Goal: Task Accomplishment & Management: Manage account settings

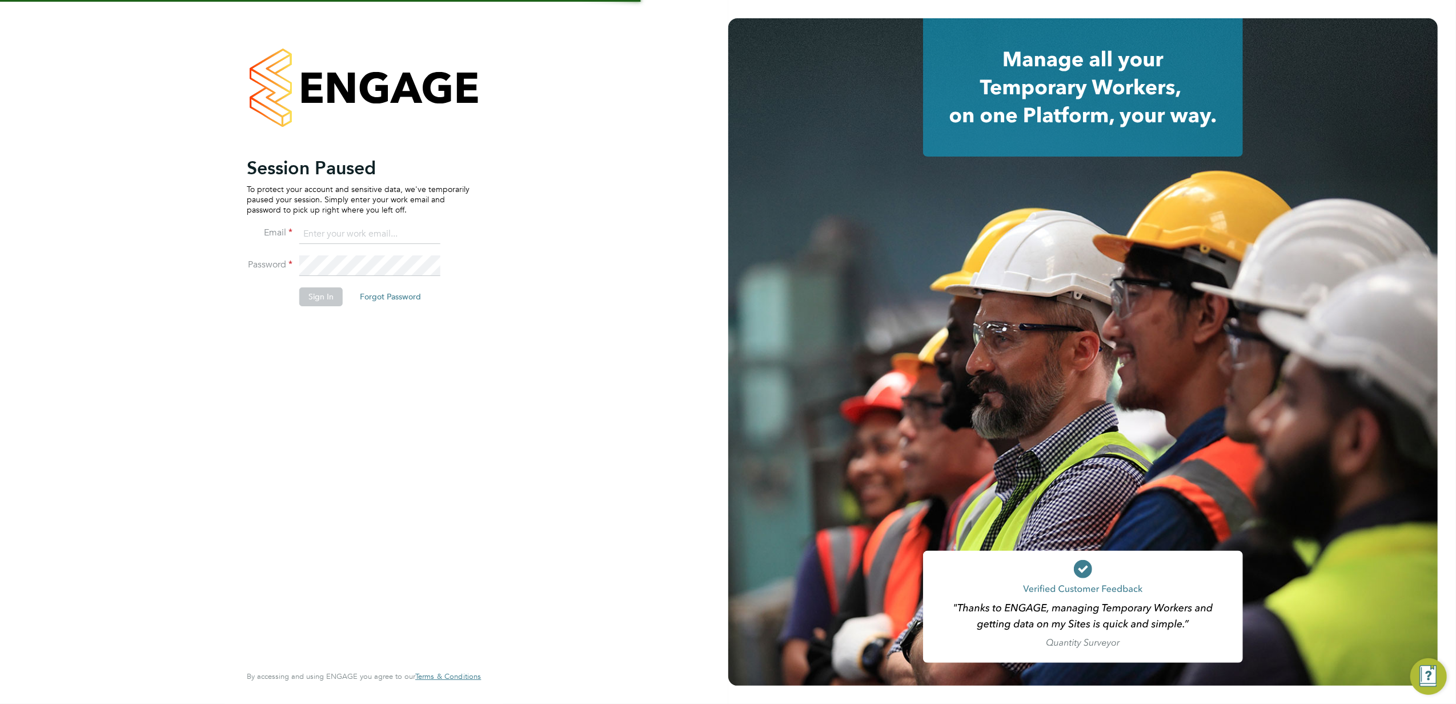
type input "financeapprentice@konnectrecruit.co.uk"
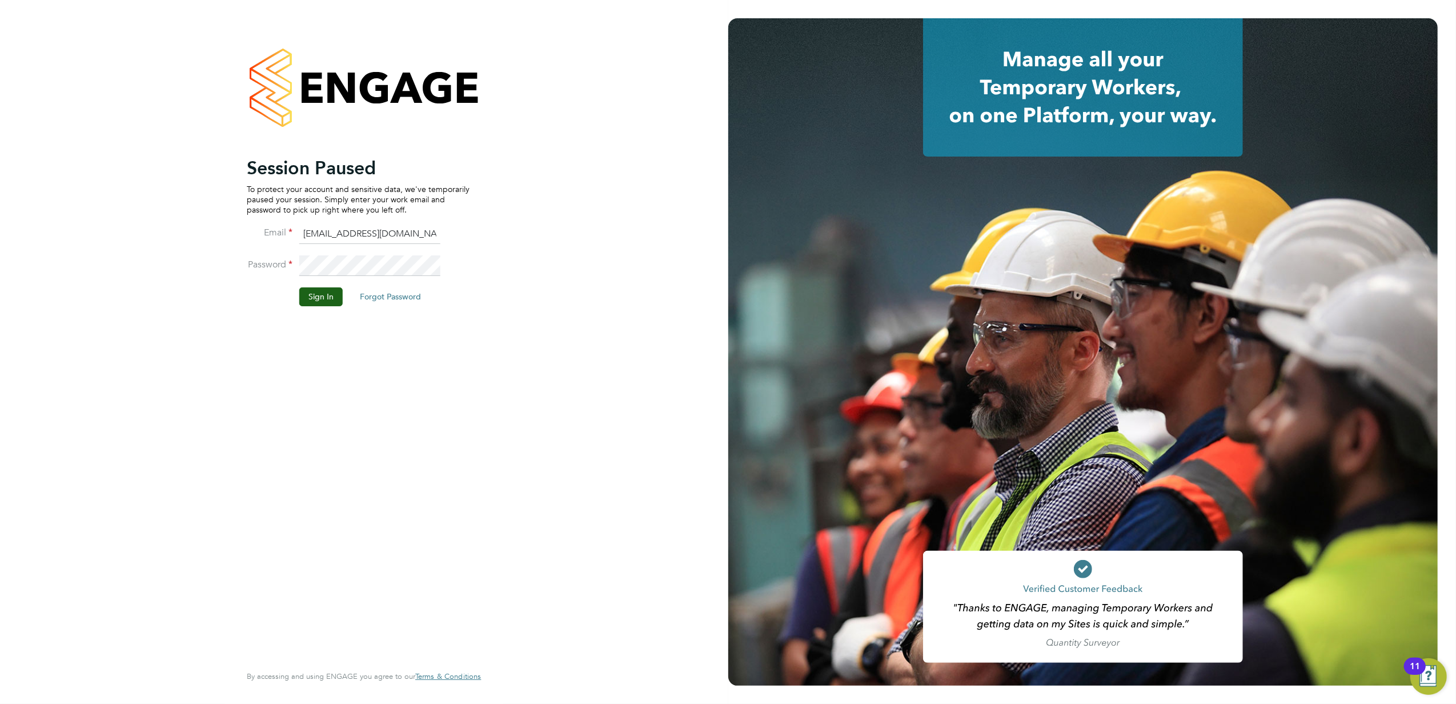
click at [332, 299] on button "Sign In" at bounding box center [320, 296] width 43 height 18
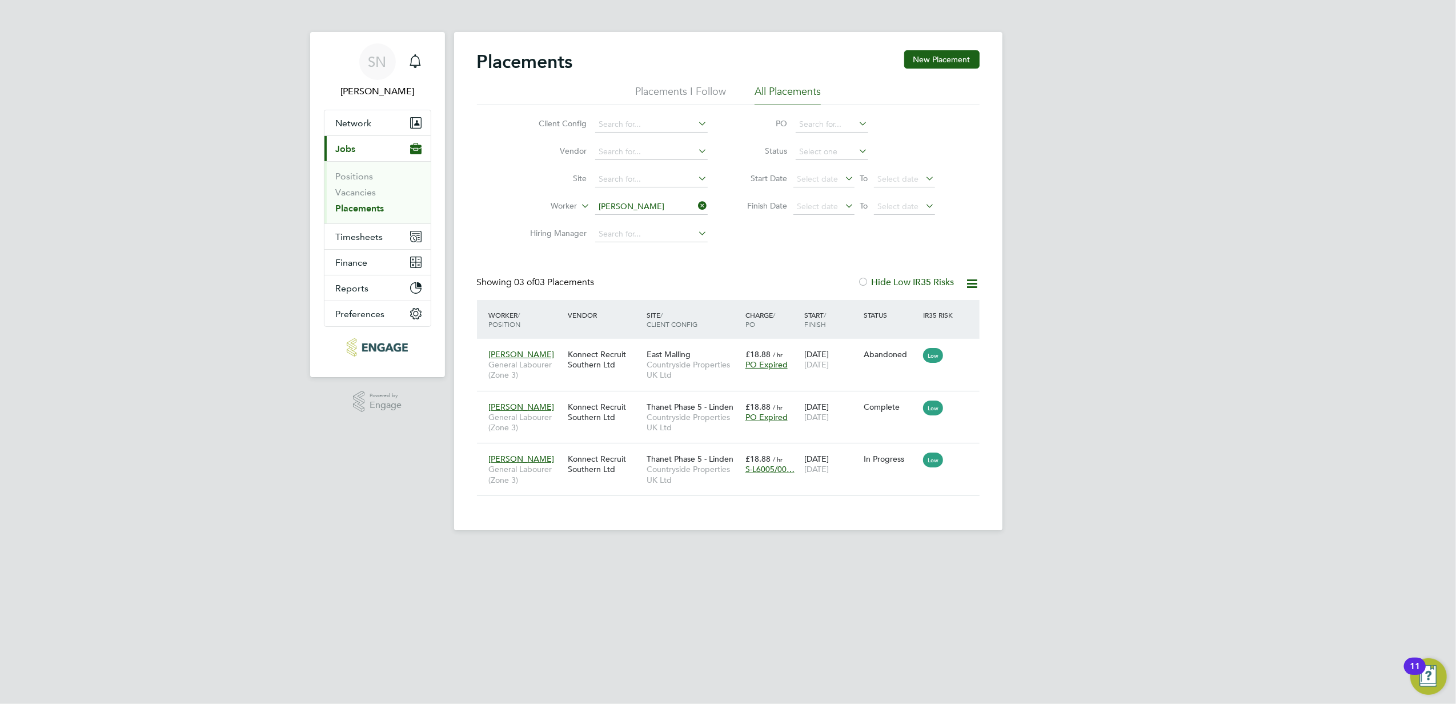
click at [653, 211] on input "Darren Lines" at bounding box center [651, 207] width 112 height 16
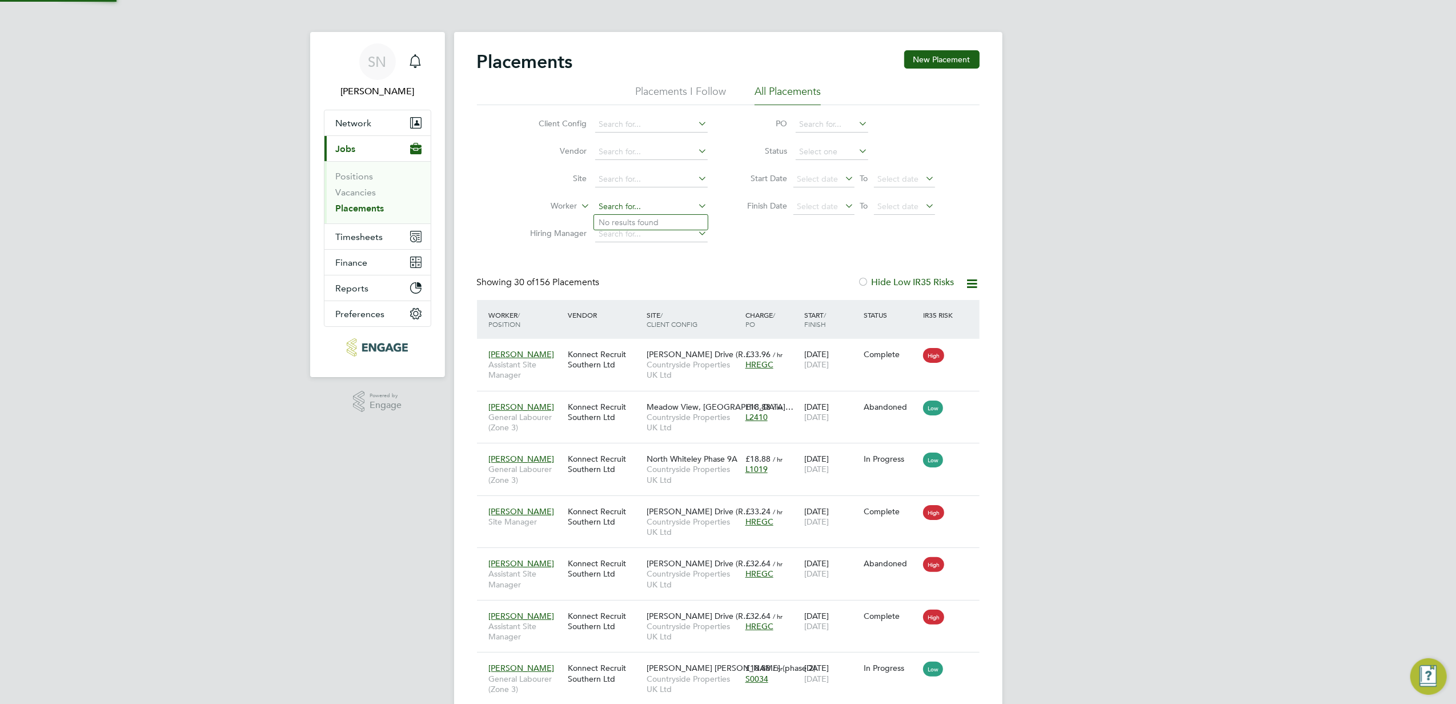
scroll to position [42, 99]
type input "glenn"
click at [337, 227] on button "Timesheets" at bounding box center [377, 236] width 106 height 25
click at [364, 199] on link "Timesheets" at bounding box center [359, 201] width 47 height 11
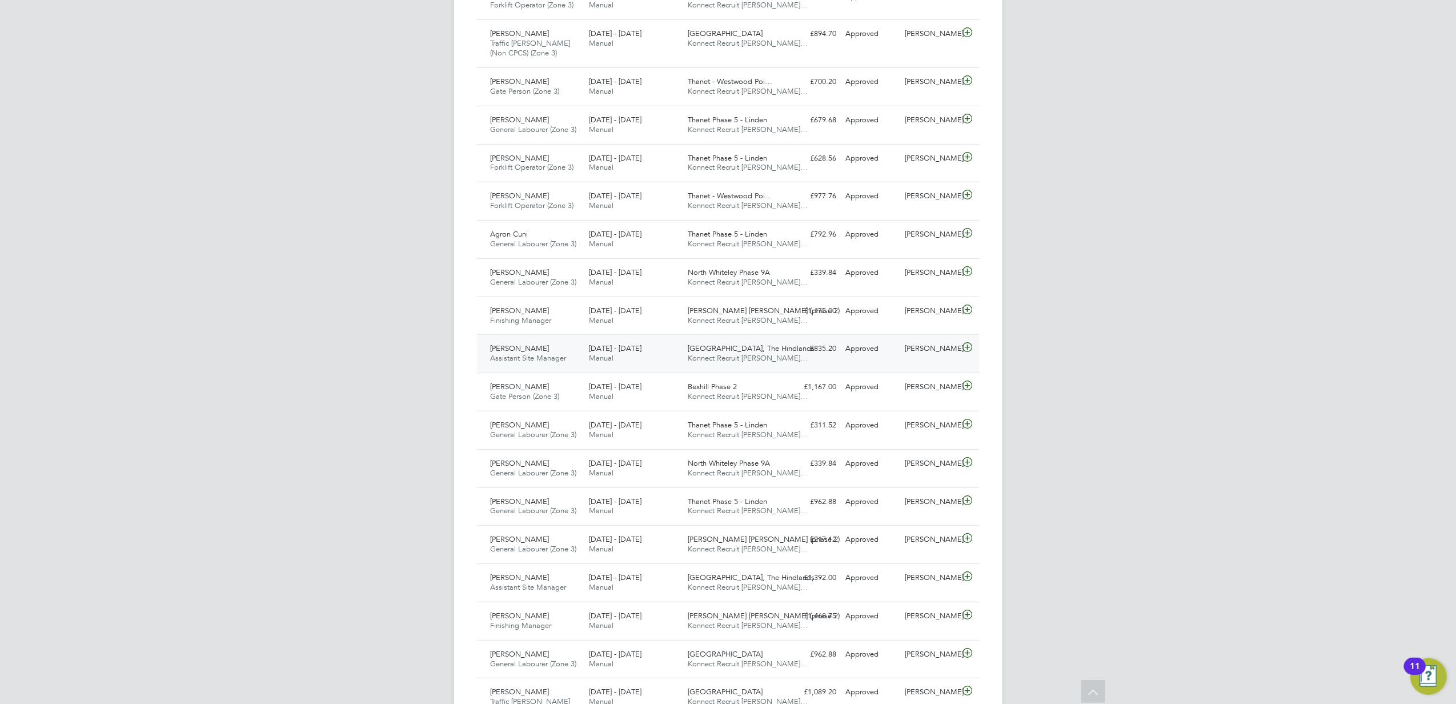
click at [962, 352] on icon at bounding box center [967, 347] width 14 height 9
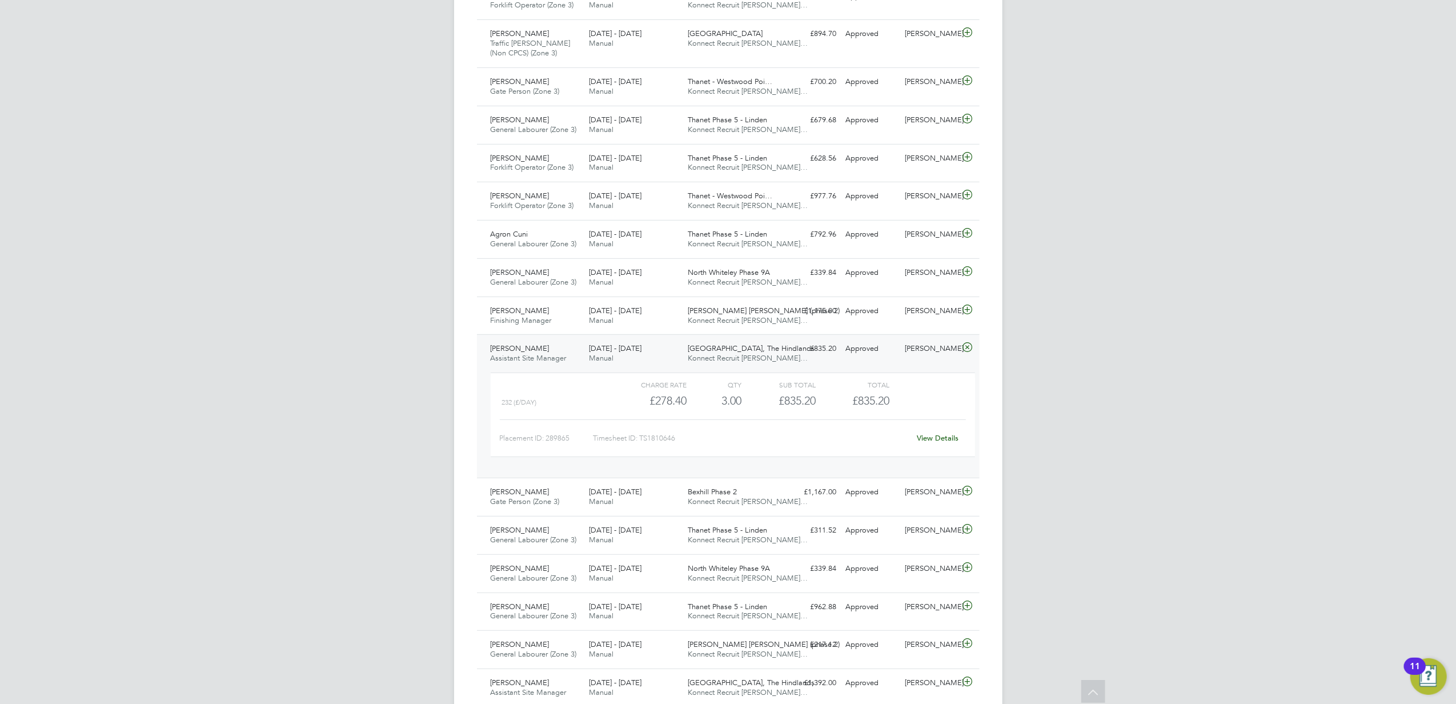
click at [936, 441] on link "View Details" at bounding box center [937, 438] width 42 height 10
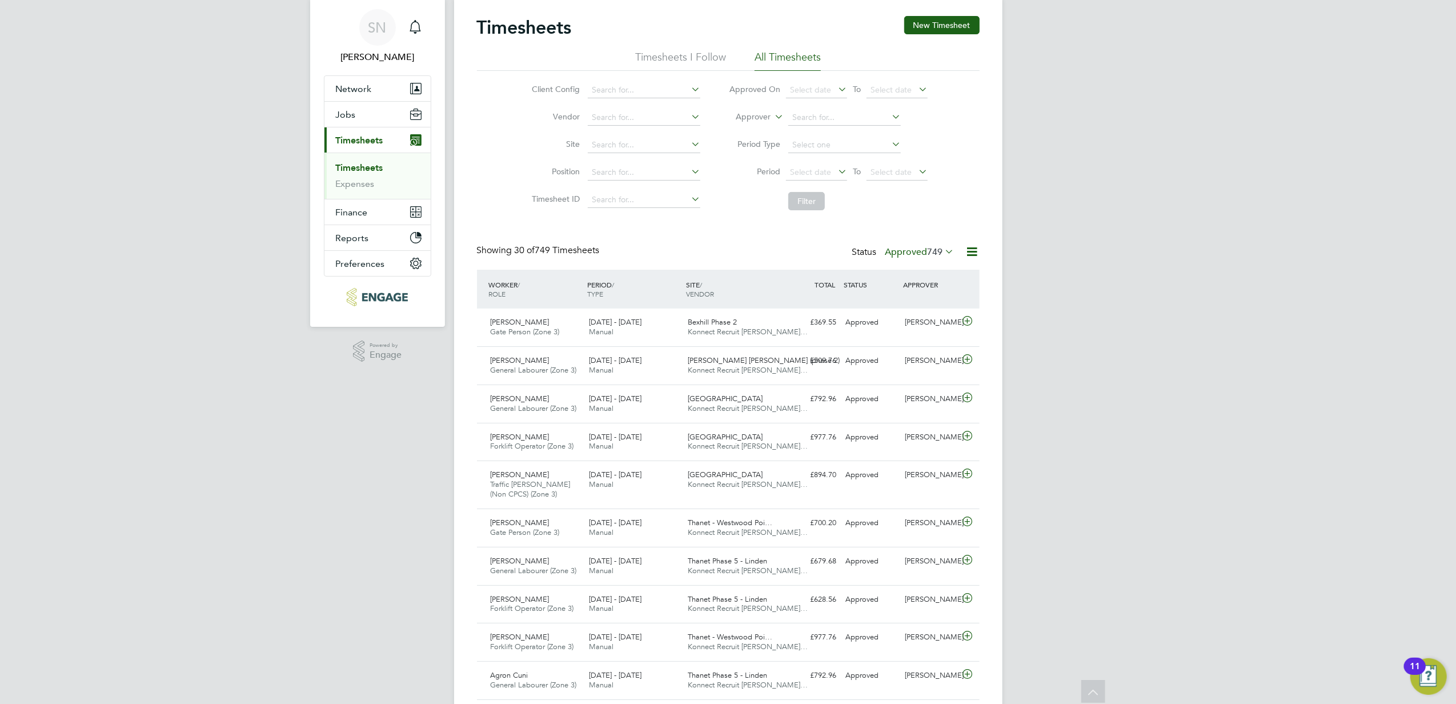
scroll to position [18, 0]
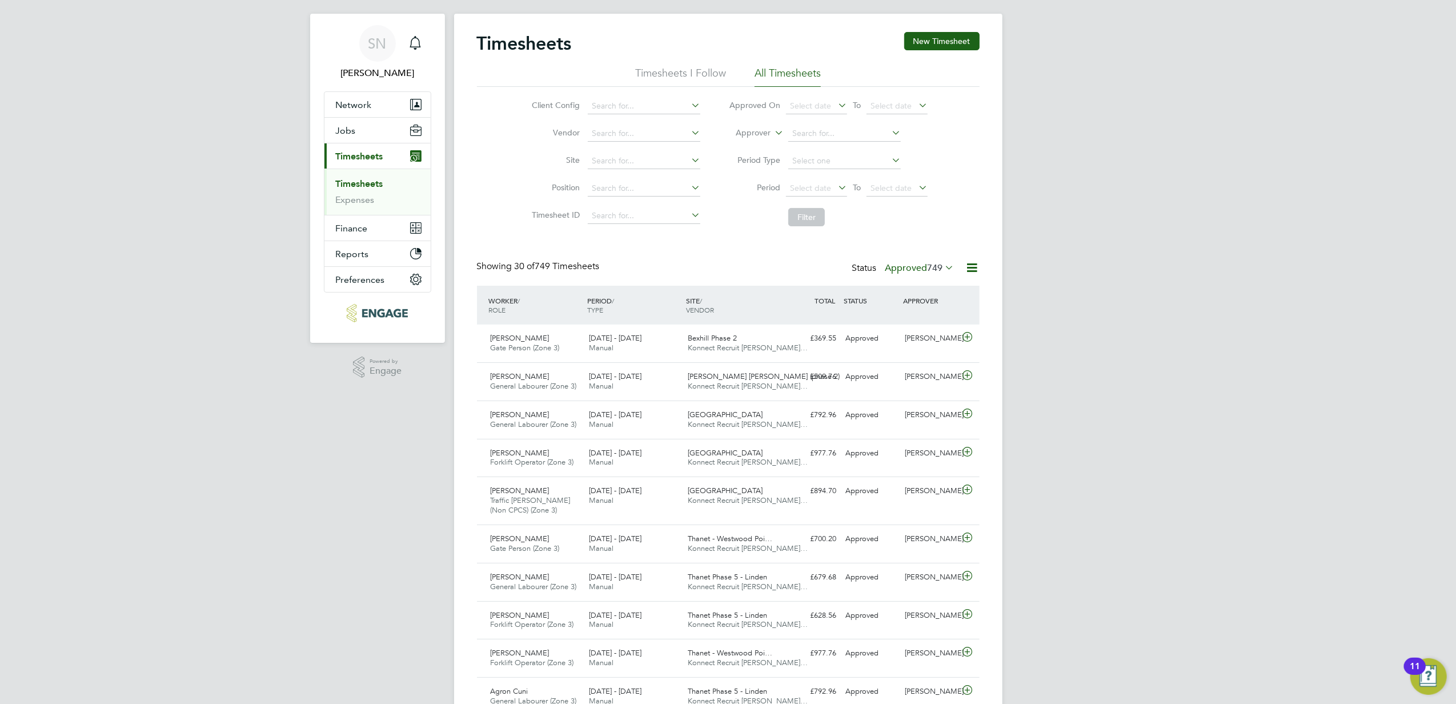
click at [958, 458] on div "Daniel Smith" at bounding box center [929, 453] width 59 height 19
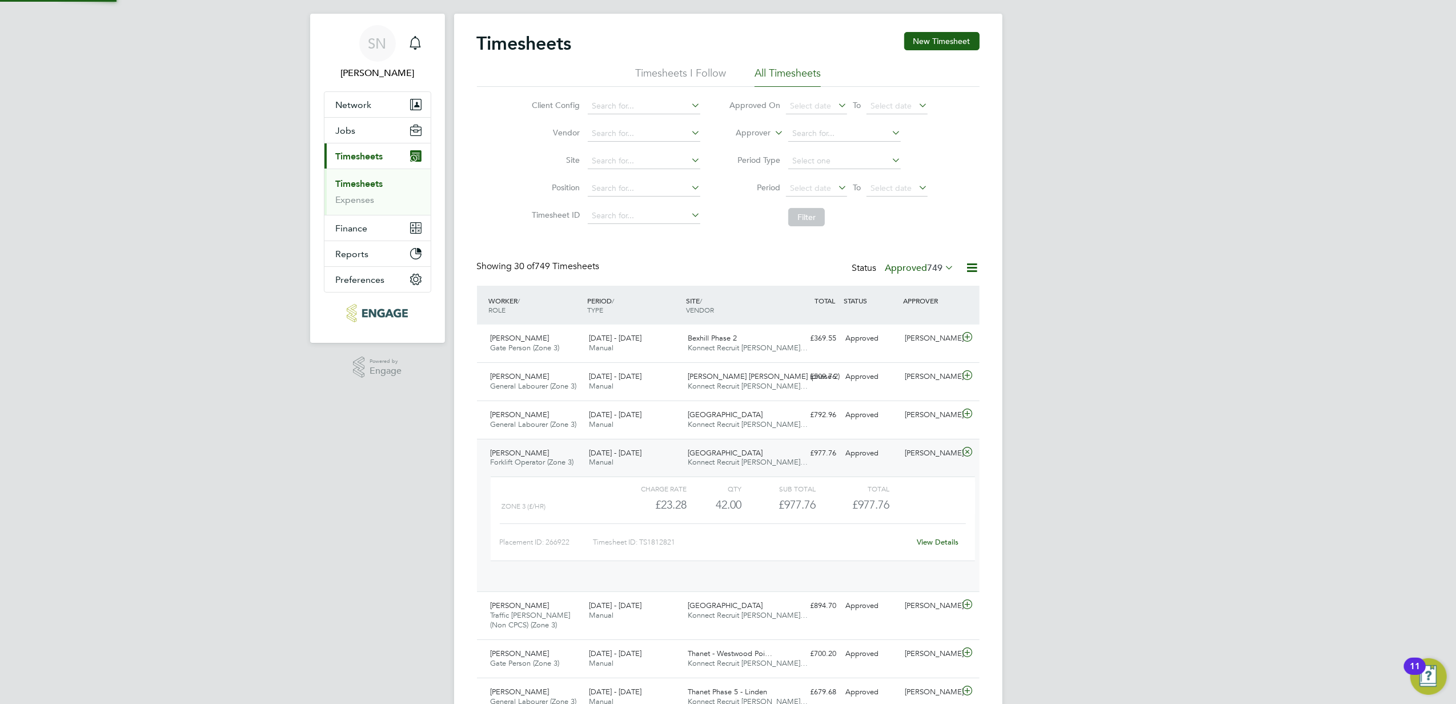
scroll to position [19, 111]
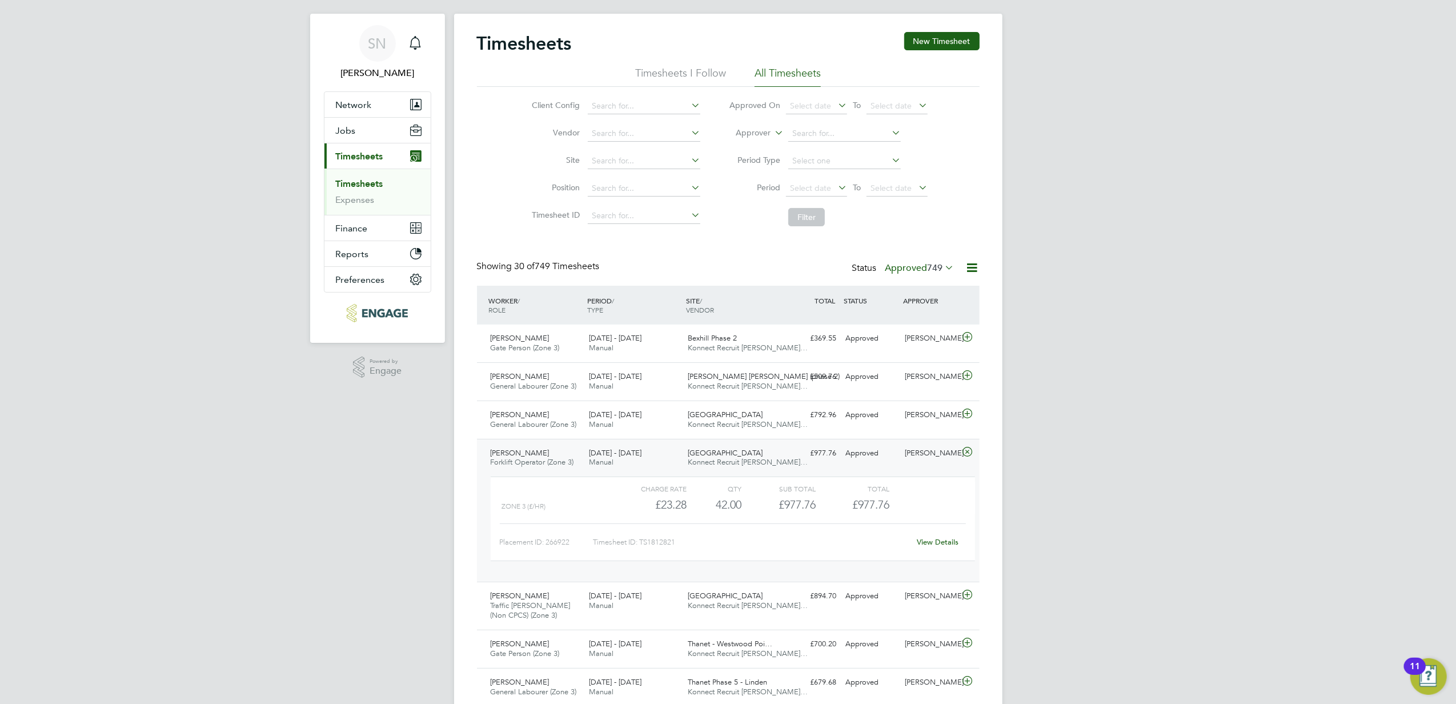
click at [941, 542] on link "View Details" at bounding box center [937, 542] width 42 height 10
click at [971, 594] on icon at bounding box center [967, 594] width 14 height 9
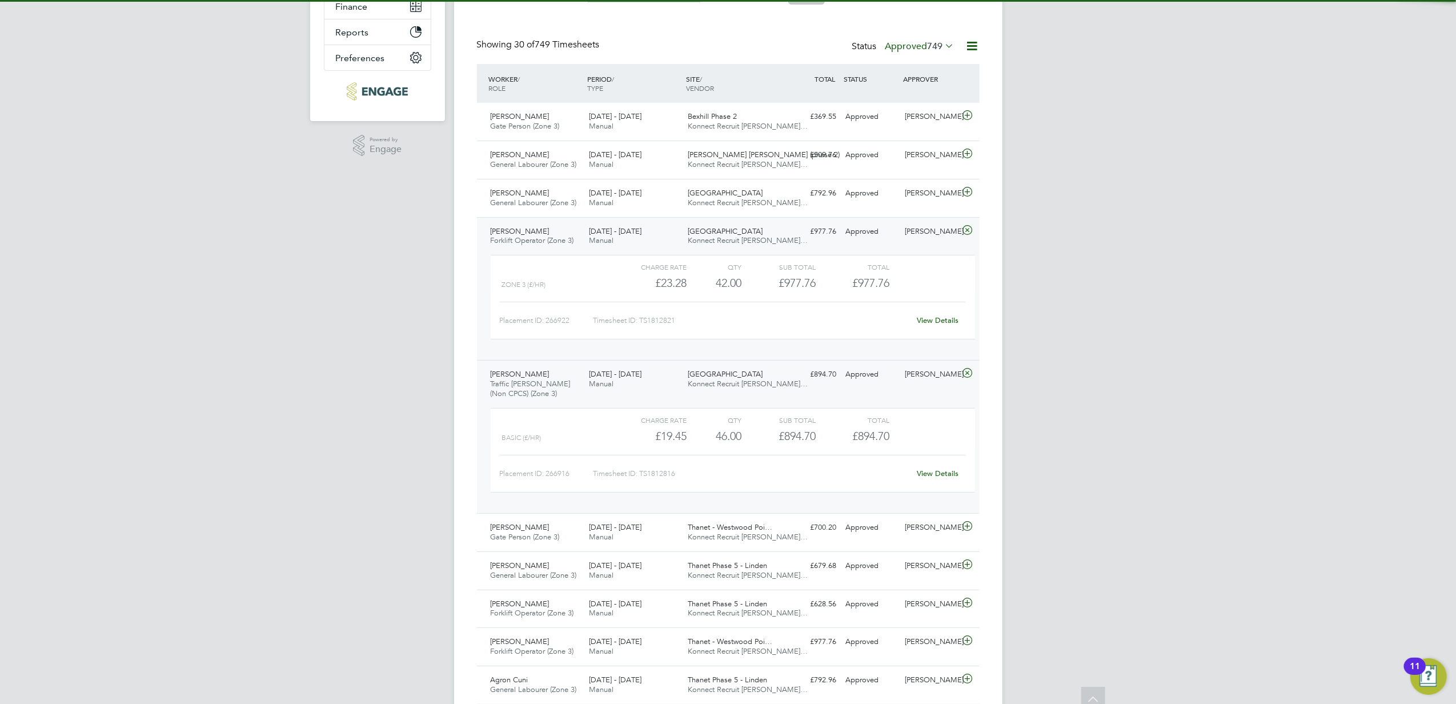
scroll to position [247, 0]
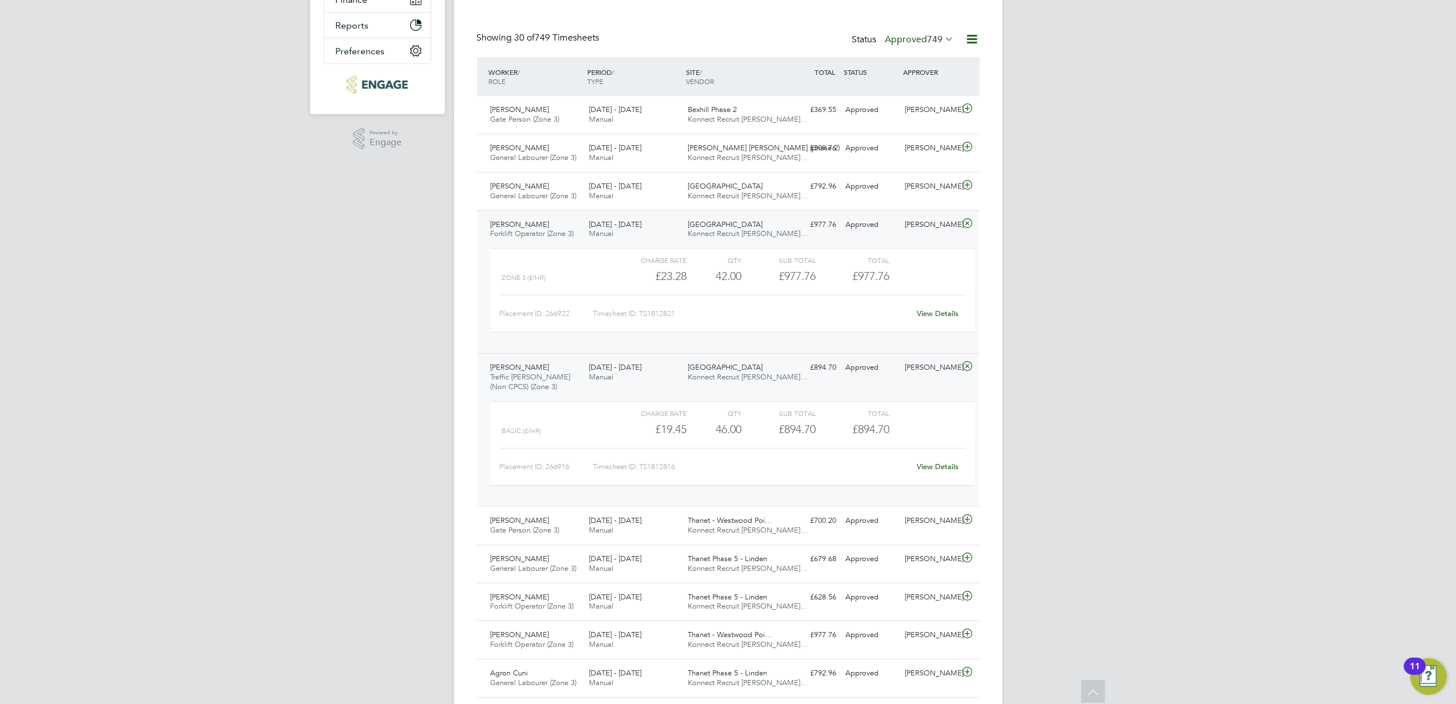
click at [950, 468] on link "View Details" at bounding box center [937, 466] width 42 height 10
click at [1034, 158] on div "SN Sofia Naylor Notifications Applications: Network Businesses Sites Workers Co…" at bounding box center [728, 701] width 1456 height 1896
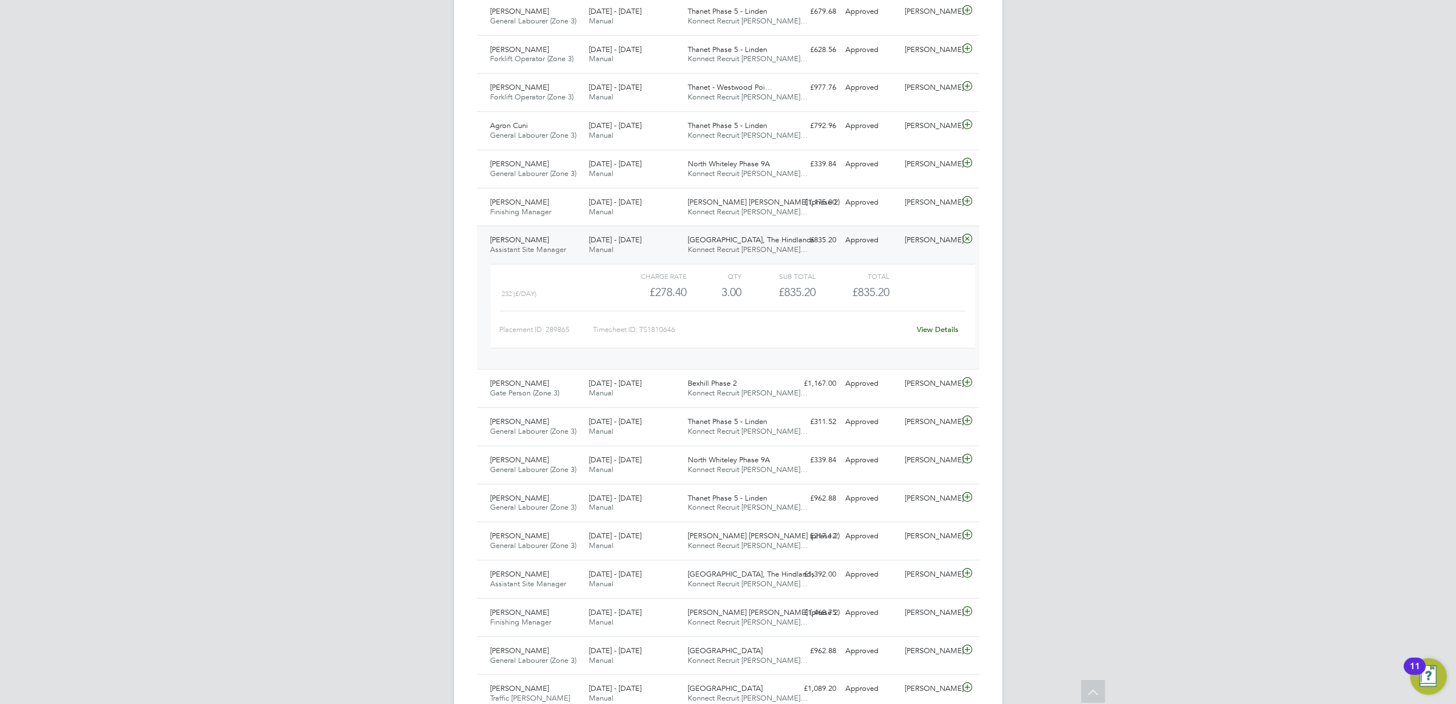
scroll to position [82, 0]
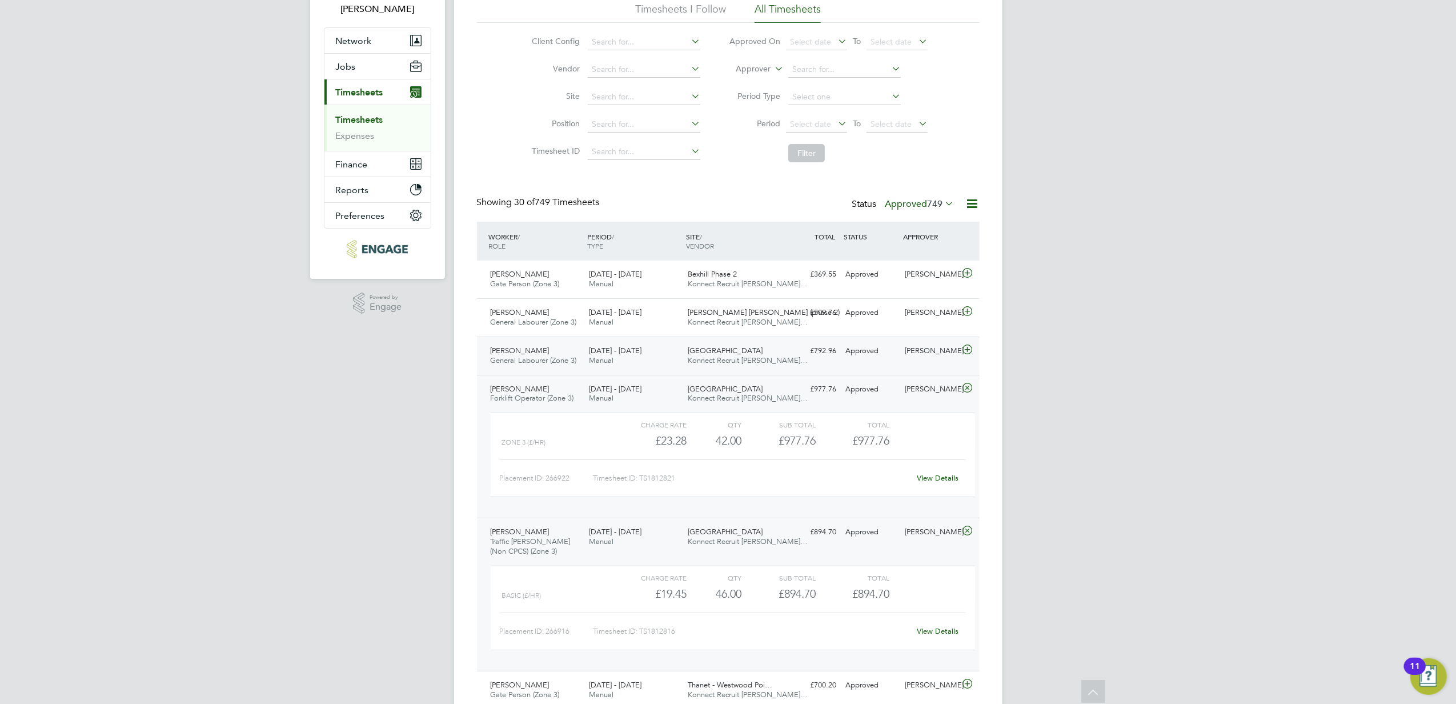
click at [947, 355] on div "Daniel Smith" at bounding box center [929, 350] width 59 height 19
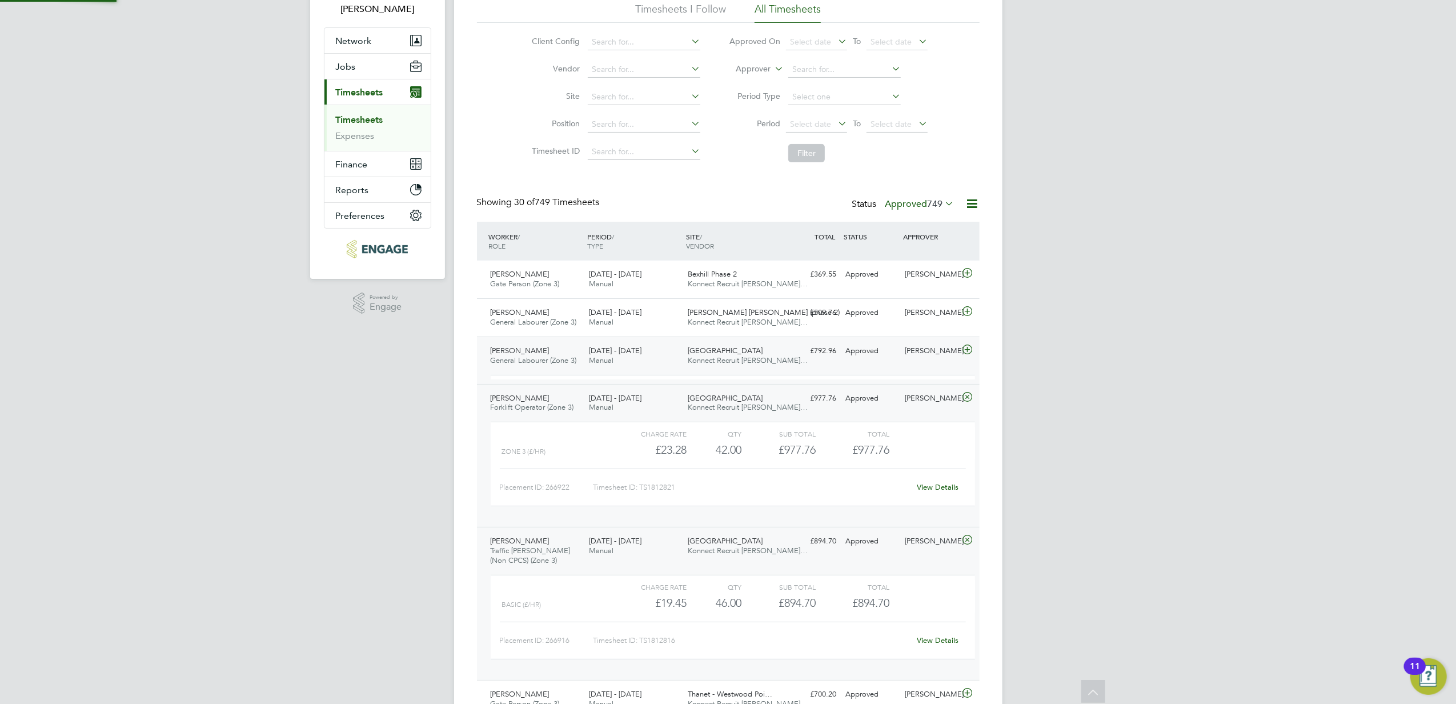
scroll to position [19, 111]
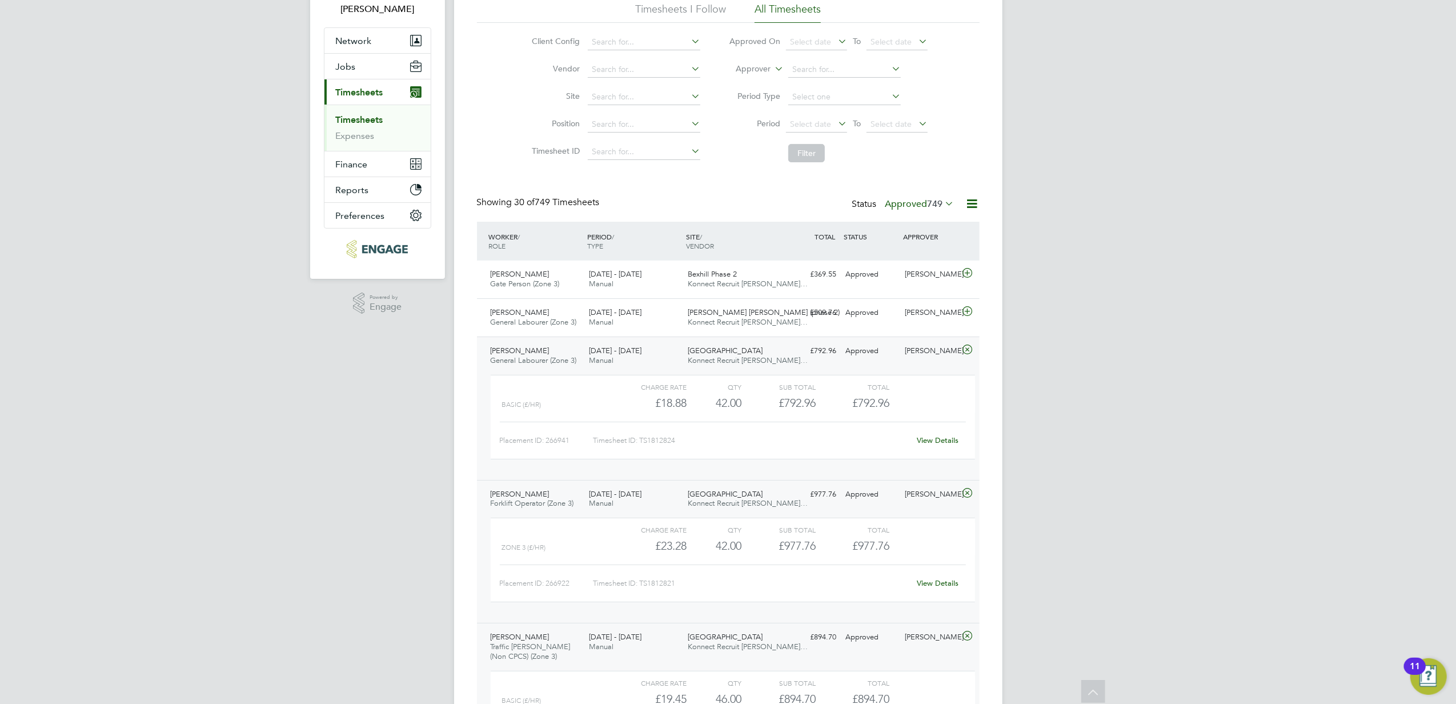
click at [931, 439] on link "View Details" at bounding box center [937, 440] width 42 height 10
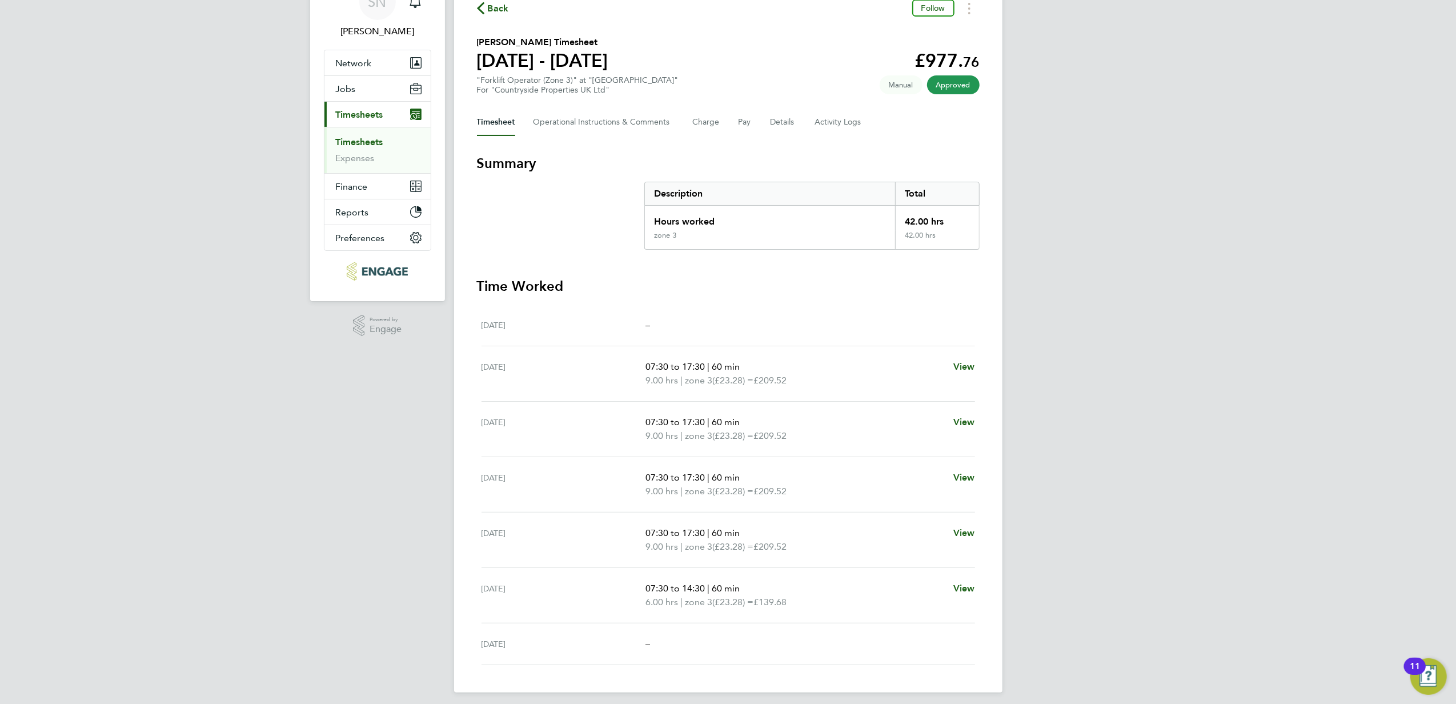
scroll to position [69, 0]
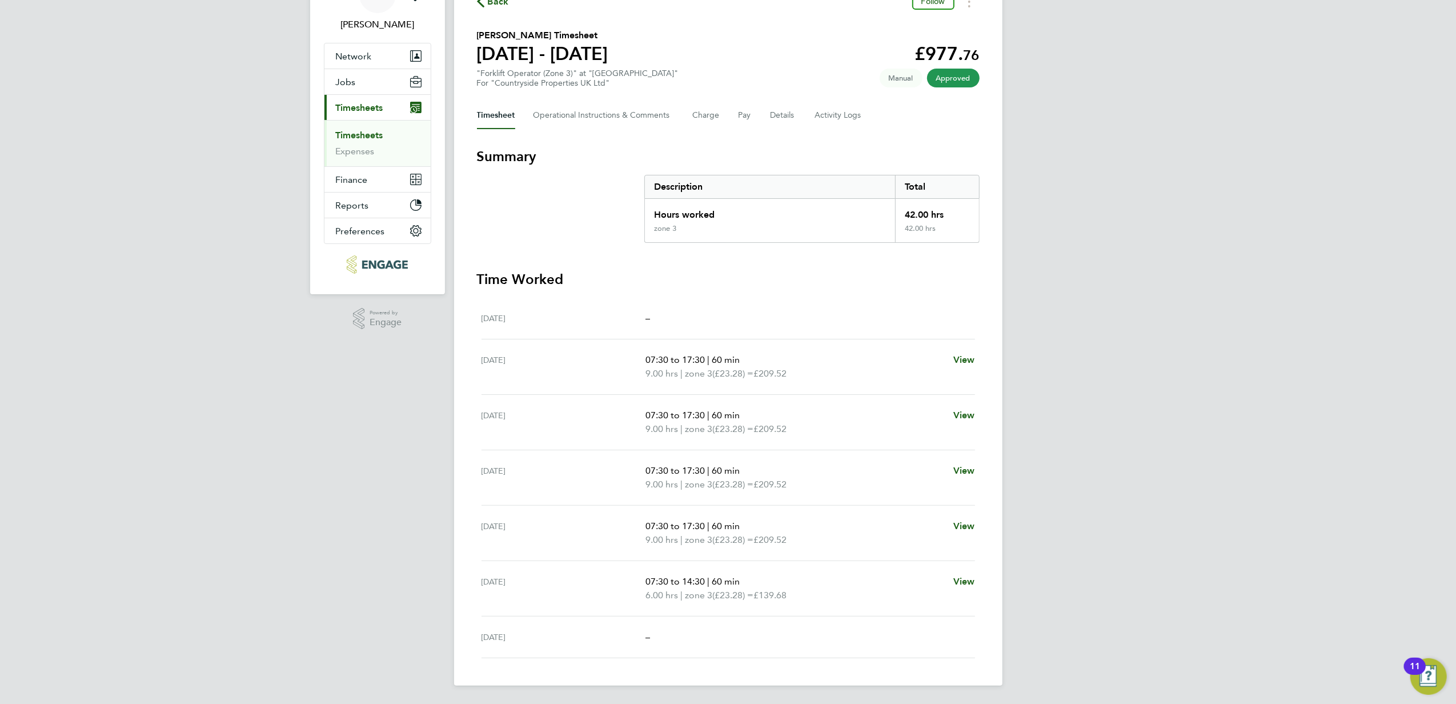
drag, startPoint x: 1284, startPoint y: 176, endPoint x: 1174, endPoint y: 126, distance: 121.1
click at [1284, 176] on div "SN Sofia Naylor Notifications Applications: Network Businesses Sites Workers Co…" at bounding box center [728, 318] width 1456 height 770
click at [1220, 270] on div "SN Sofia Naylor Notifications Applications: Network Businesses Sites Workers Co…" at bounding box center [728, 318] width 1456 height 770
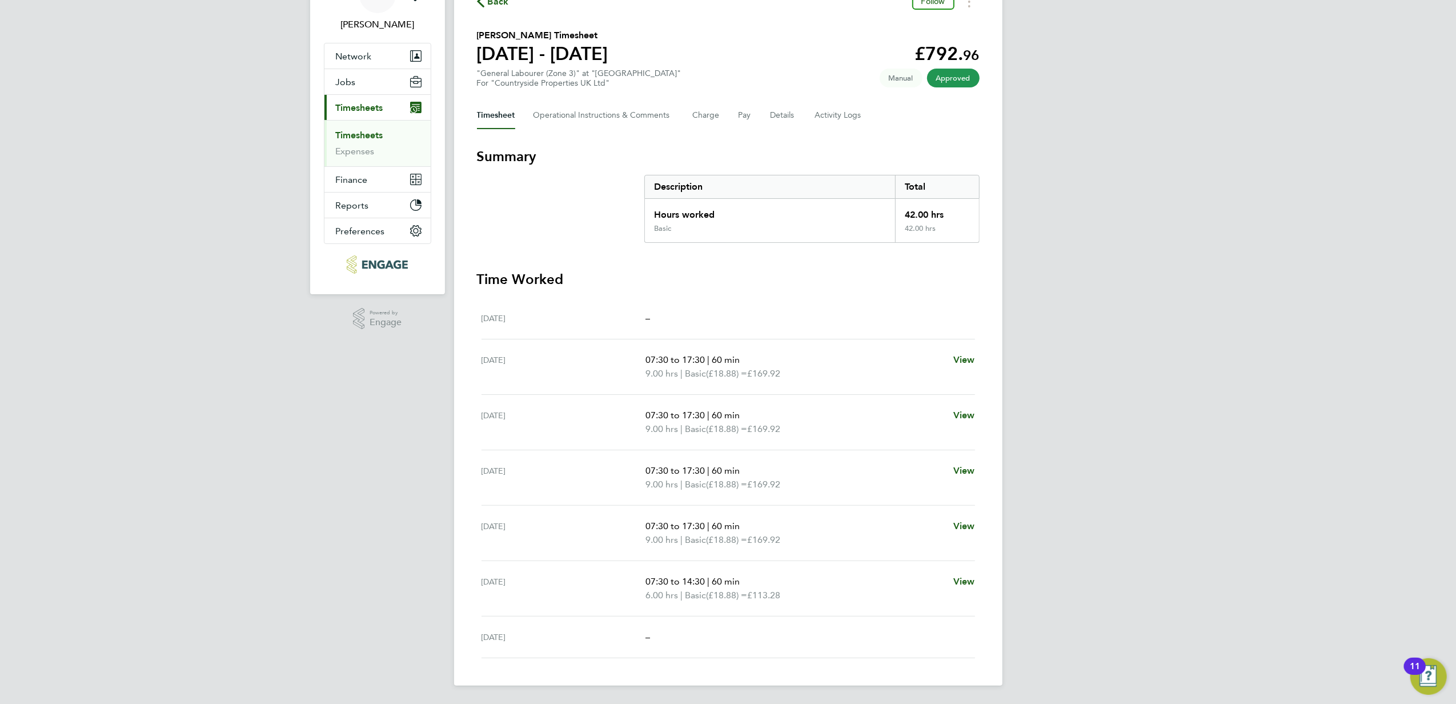
click at [104, 416] on div "SN [PERSON_NAME] Notifications Applications: Network Businesses Sites Workers C…" at bounding box center [728, 318] width 1456 height 770
click at [672, 307] on div "[DATE] –" at bounding box center [727, 319] width 493 height 42
